Goal: Navigation & Orientation: Go to known website

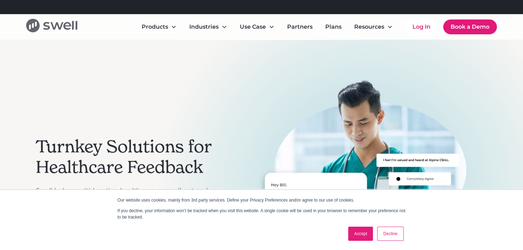
click at [53, 25] on icon "home" at bounding box center [51, 25] width 51 height 13
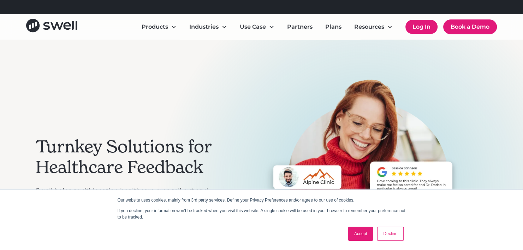
click at [429, 30] on link "Log In" at bounding box center [421, 27] width 32 height 14
